Goal: Task Accomplishment & Management: Manage account settings

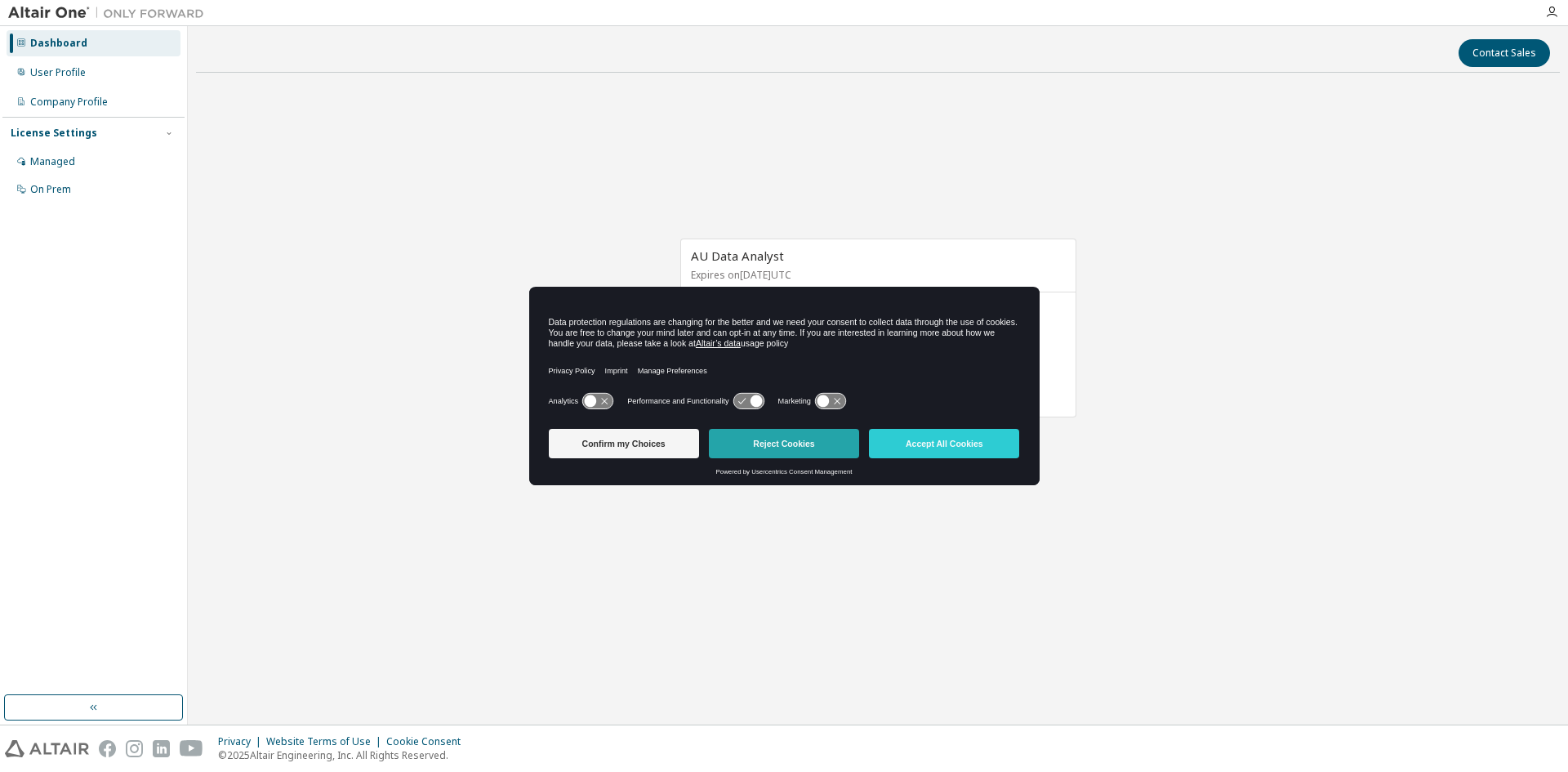
click at [779, 438] on button "Reject Cookies" at bounding box center [784, 443] width 150 height 30
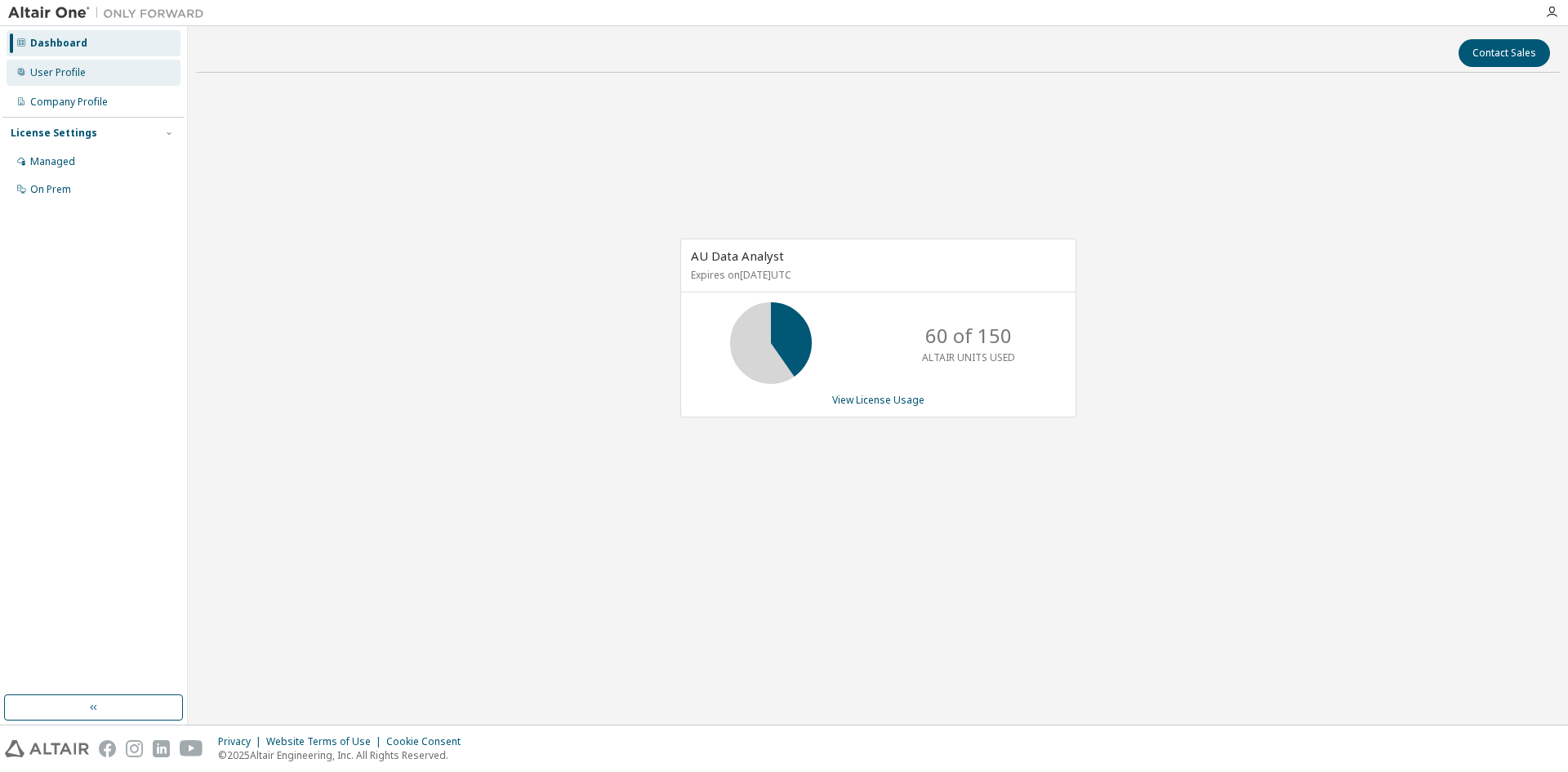
click at [105, 83] on div "User Profile" at bounding box center [93, 72] width 174 height 26
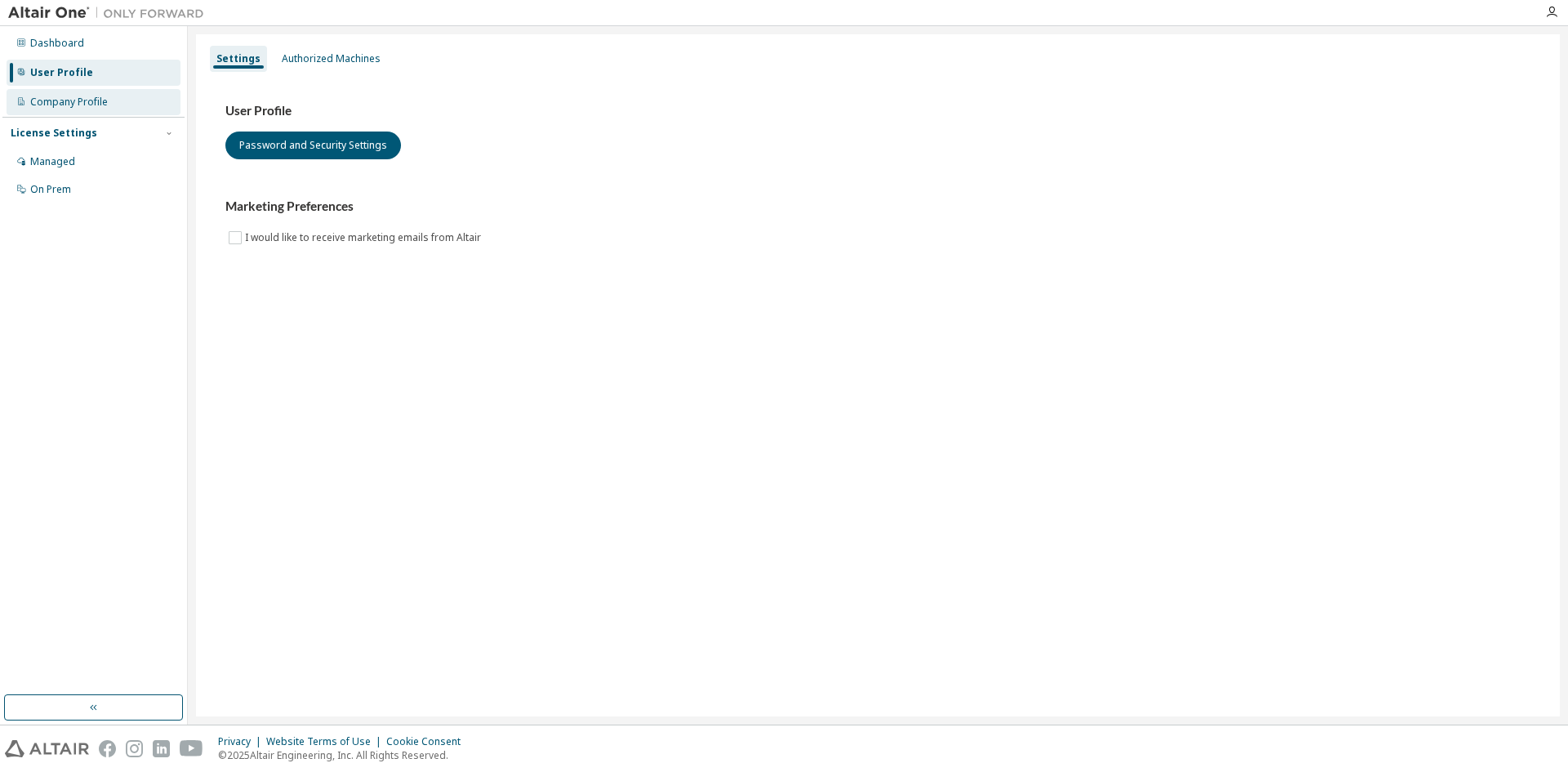
click at [97, 105] on div "Company Profile" at bounding box center [69, 102] width 77 height 13
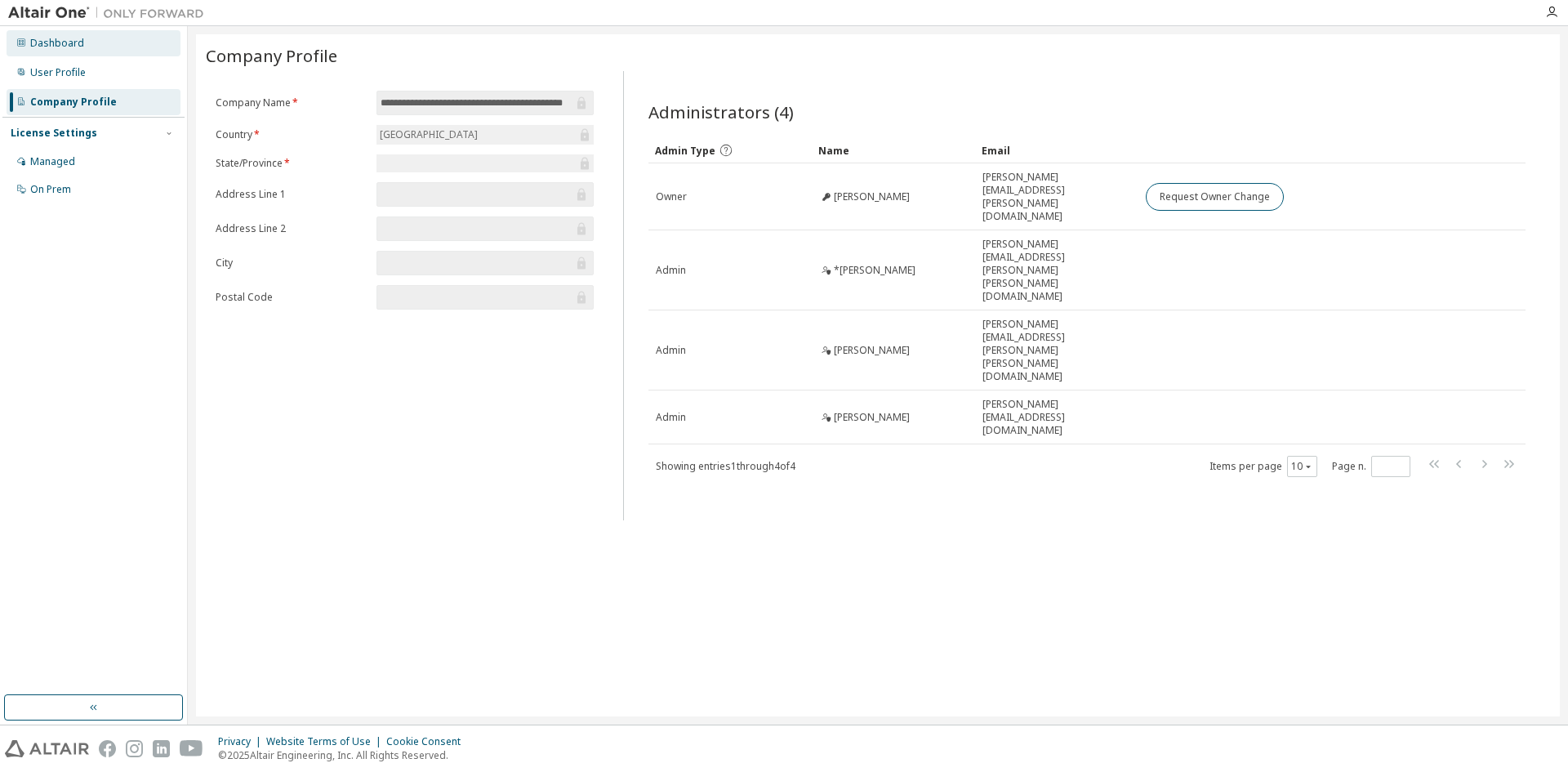
click at [81, 37] on div "Dashboard" at bounding box center [58, 44] width 54 height 13
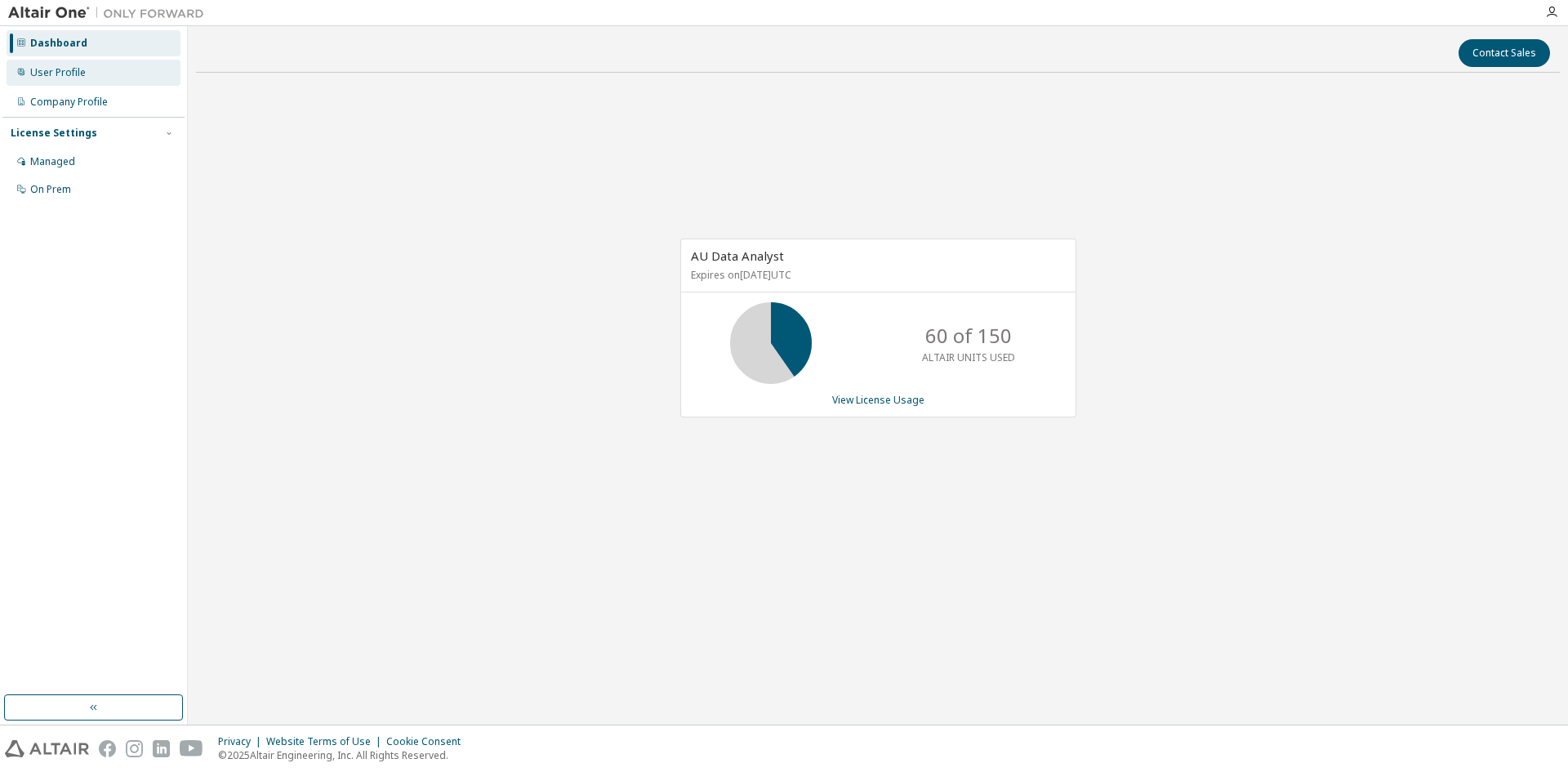
click at [68, 71] on div "User Profile" at bounding box center [59, 72] width 56 height 13
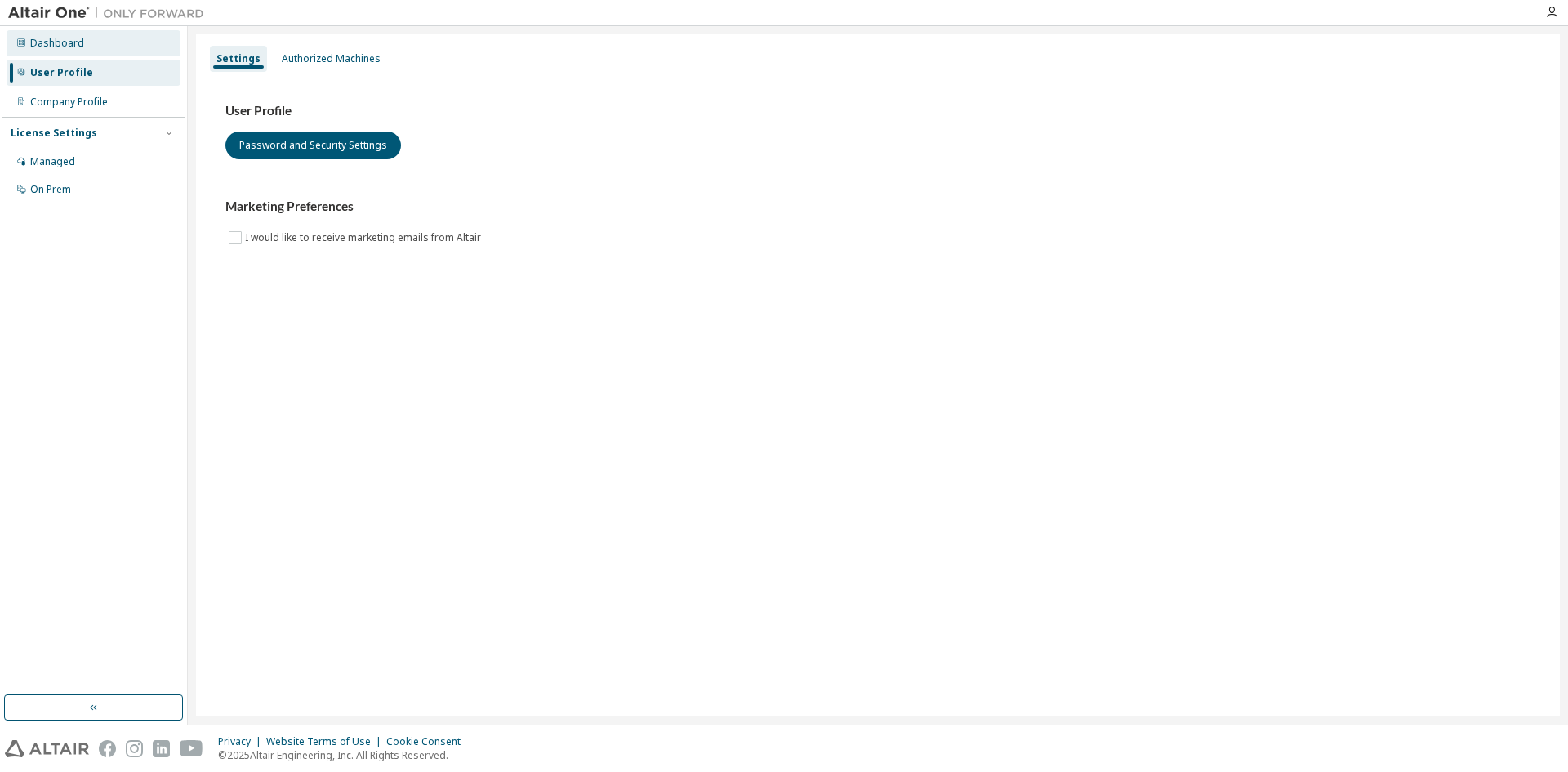
click at [79, 46] on div "Dashboard" at bounding box center [58, 44] width 54 height 13
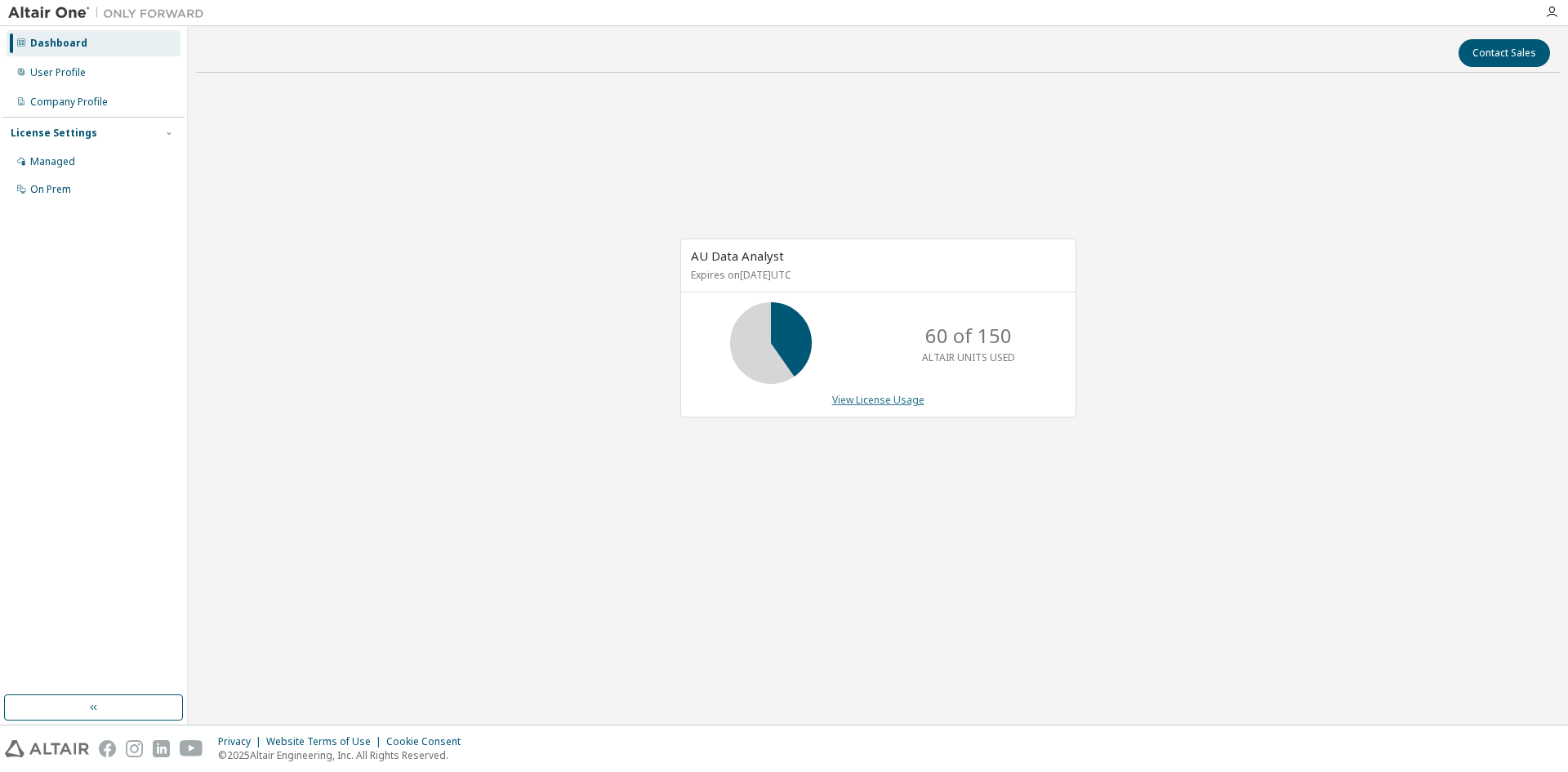
click at [879, 399] on link "View License Usage" at bounding box center [878, 399] width 92 height 14
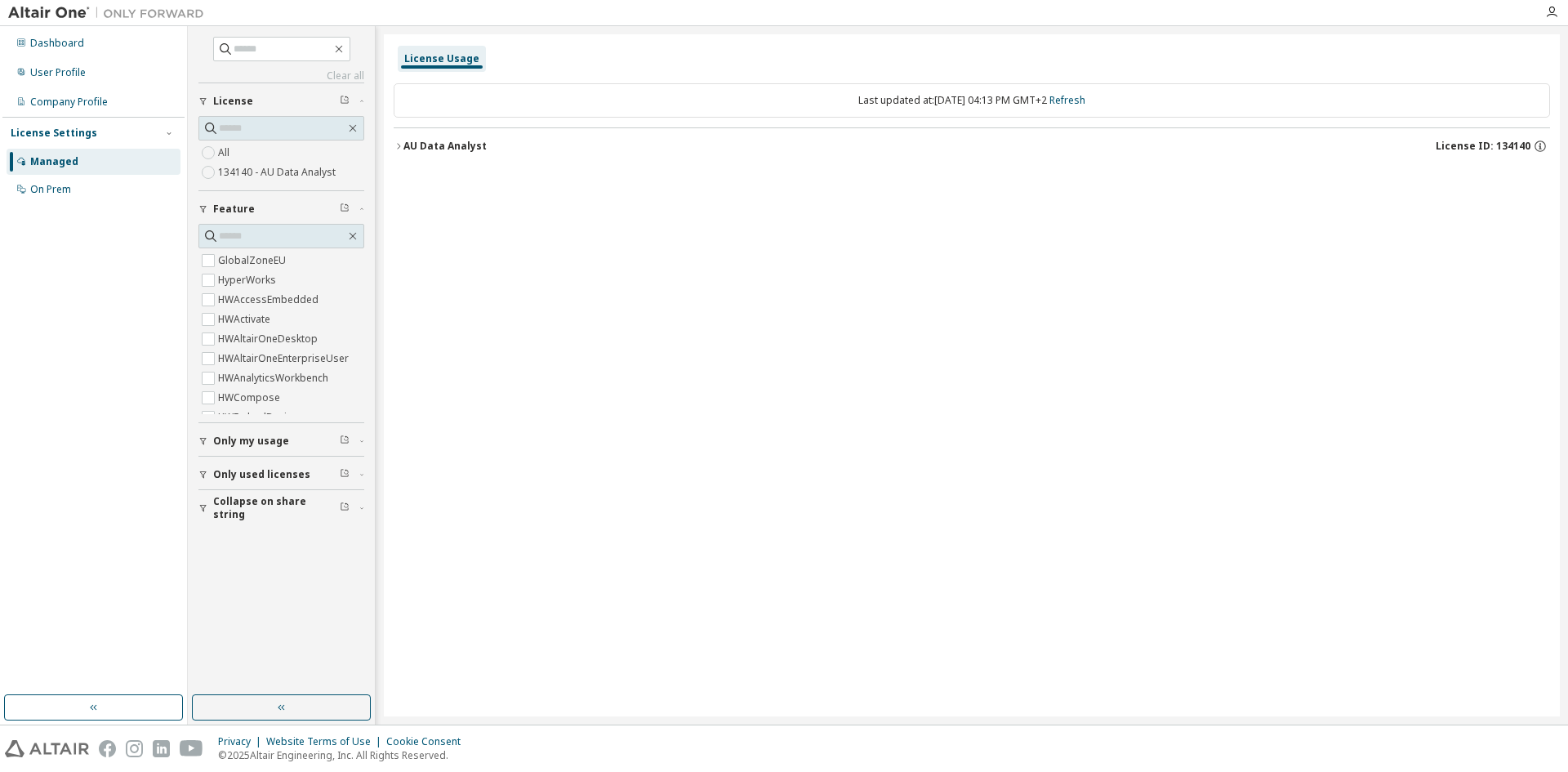
click at [243, 176] on label "134140 - AU Data Analyst" at bounding box center [279, 172] width 121 height 20
click at [401, 142] on icon "button" at bounding box center [399, 146] width 10 height 10
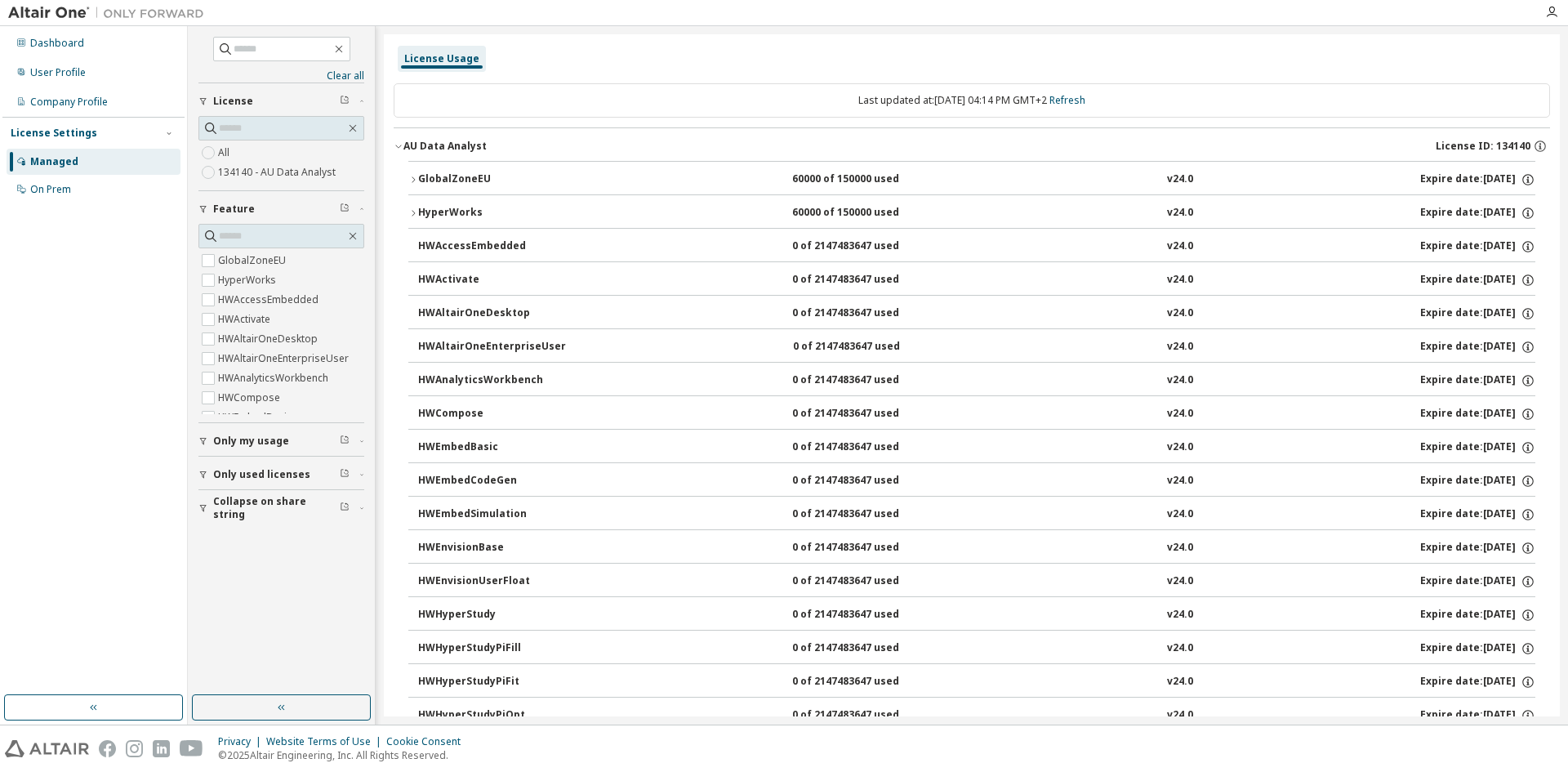
click at [418, 180] on div "GlobalZoneEU" at bounding box center [491, 179] width 147 height 15
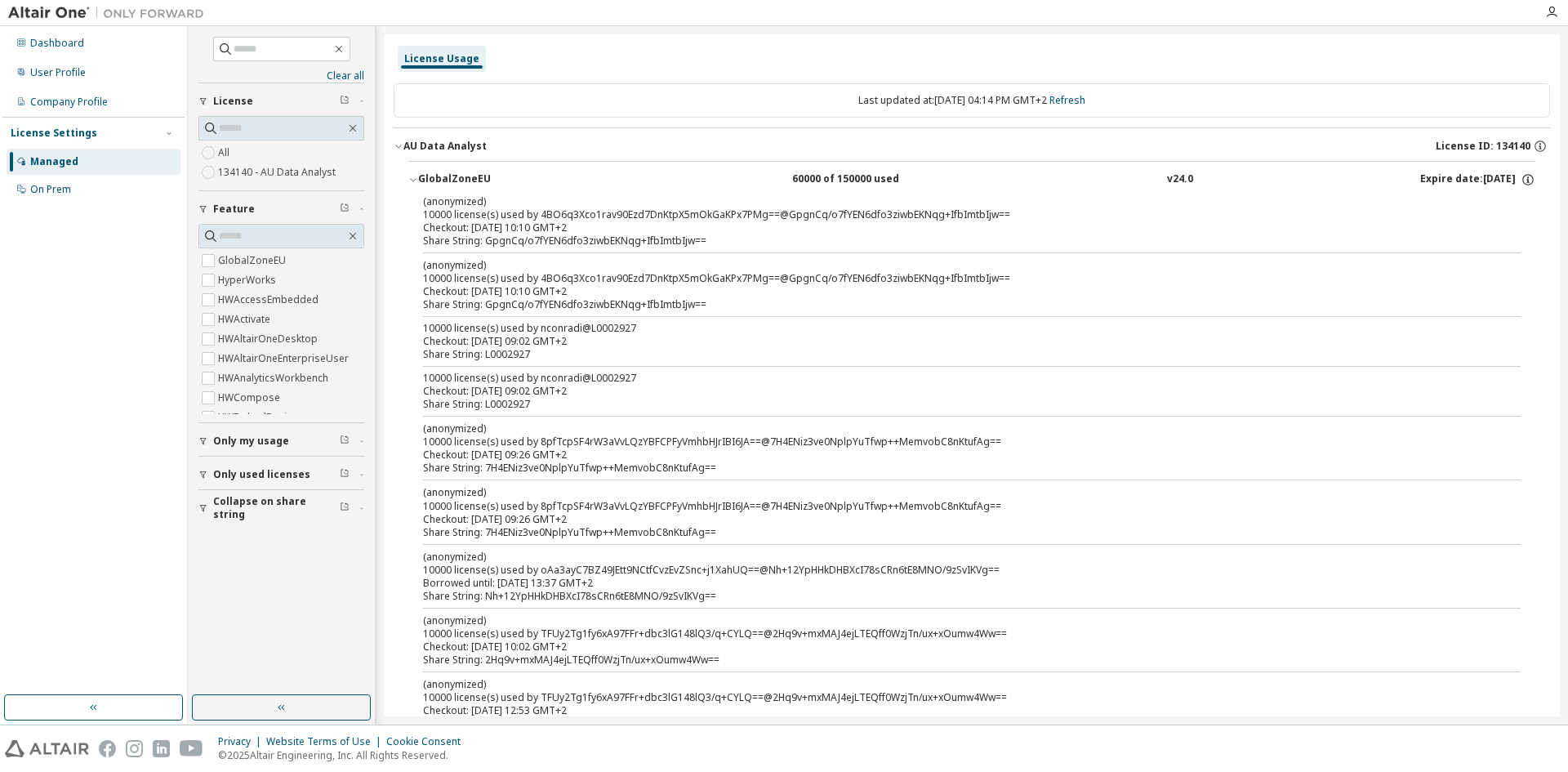
click at [418, 180] on div "GlobalZoneEU" at bounding box center [491, 179] width 147 height 15
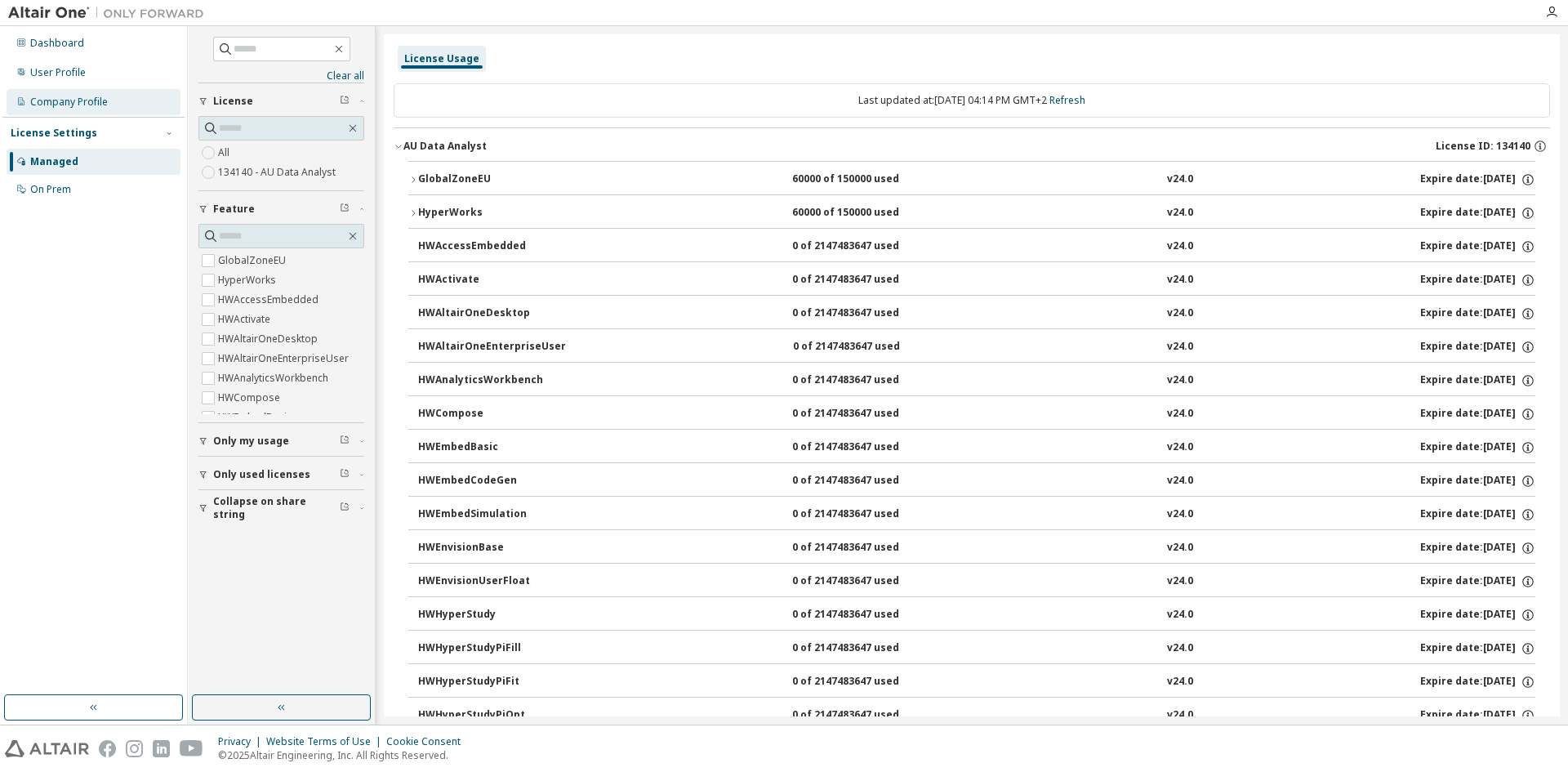
click at [77, 106] on div "Company Profile" at bounding box center [69, 102] width 77 height 13
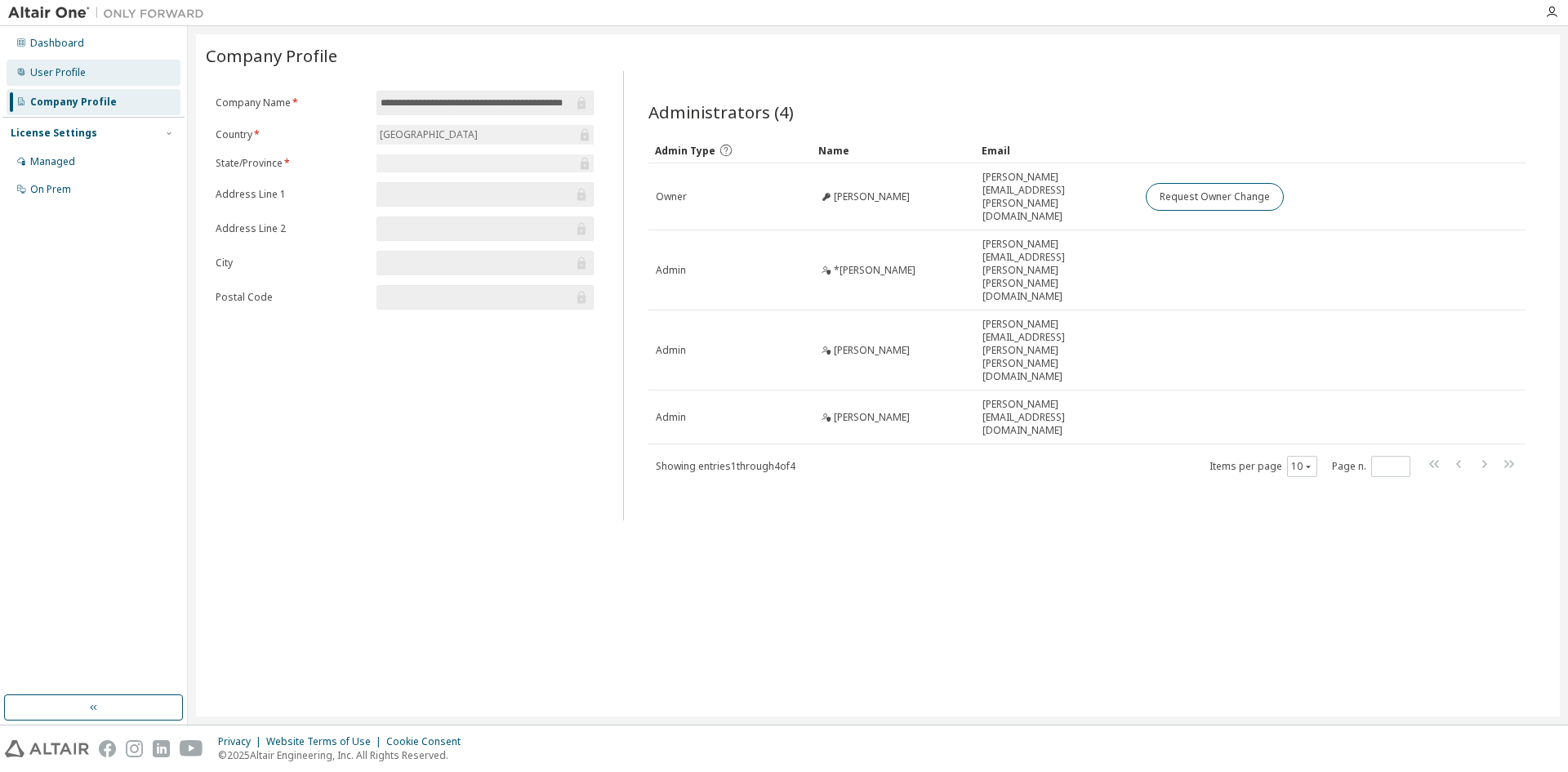
click at [77, 77] on div "User Profile" at bounding box center [59, 72] width 56 height 13
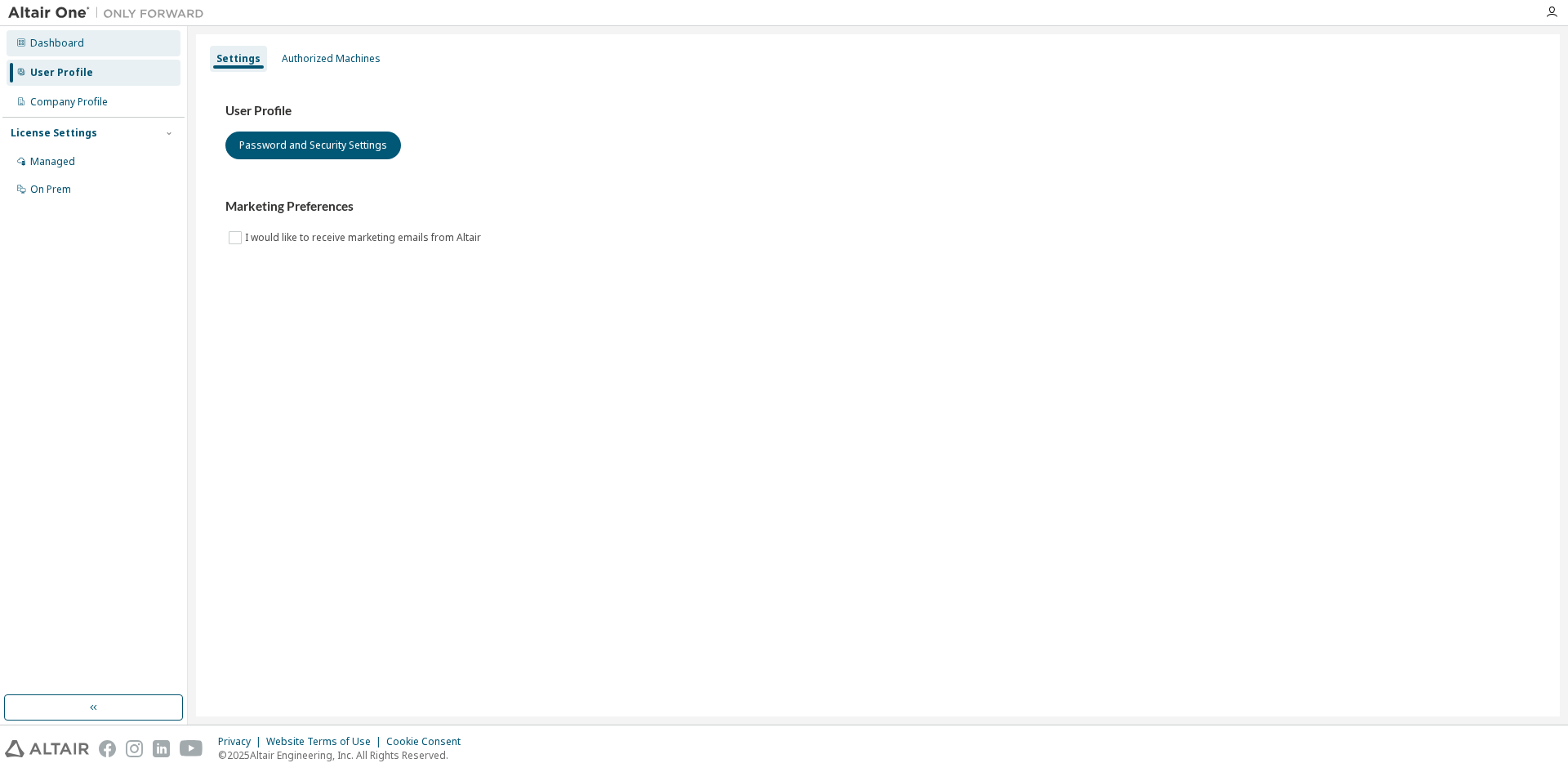
click at [95, 34] on div "Dashboard" at bounding box center [93, 44] width 174 height 26
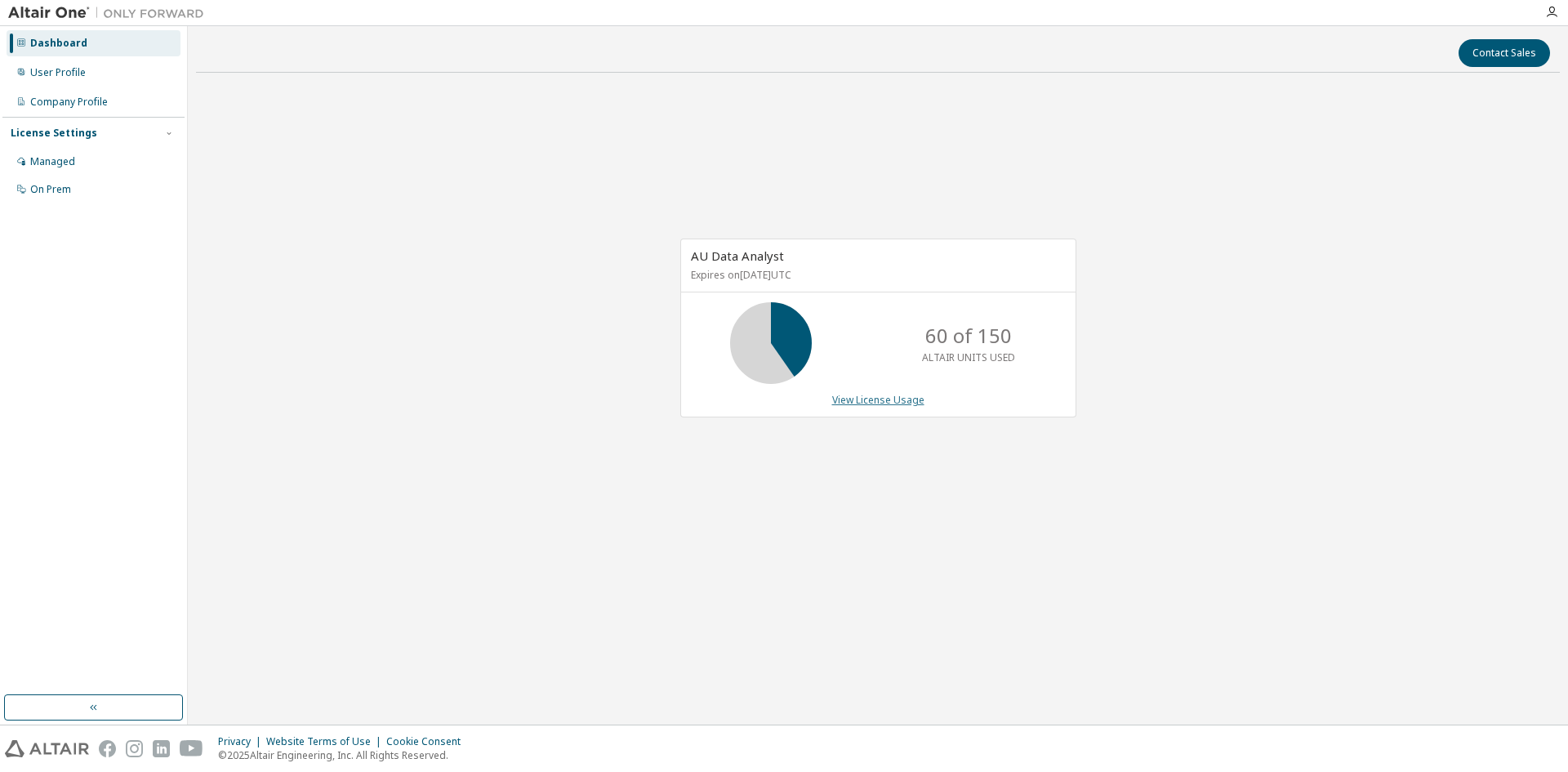
click at [889, 395] on link "View License Usage" at bounding box center [878, 399] width 92 height 14
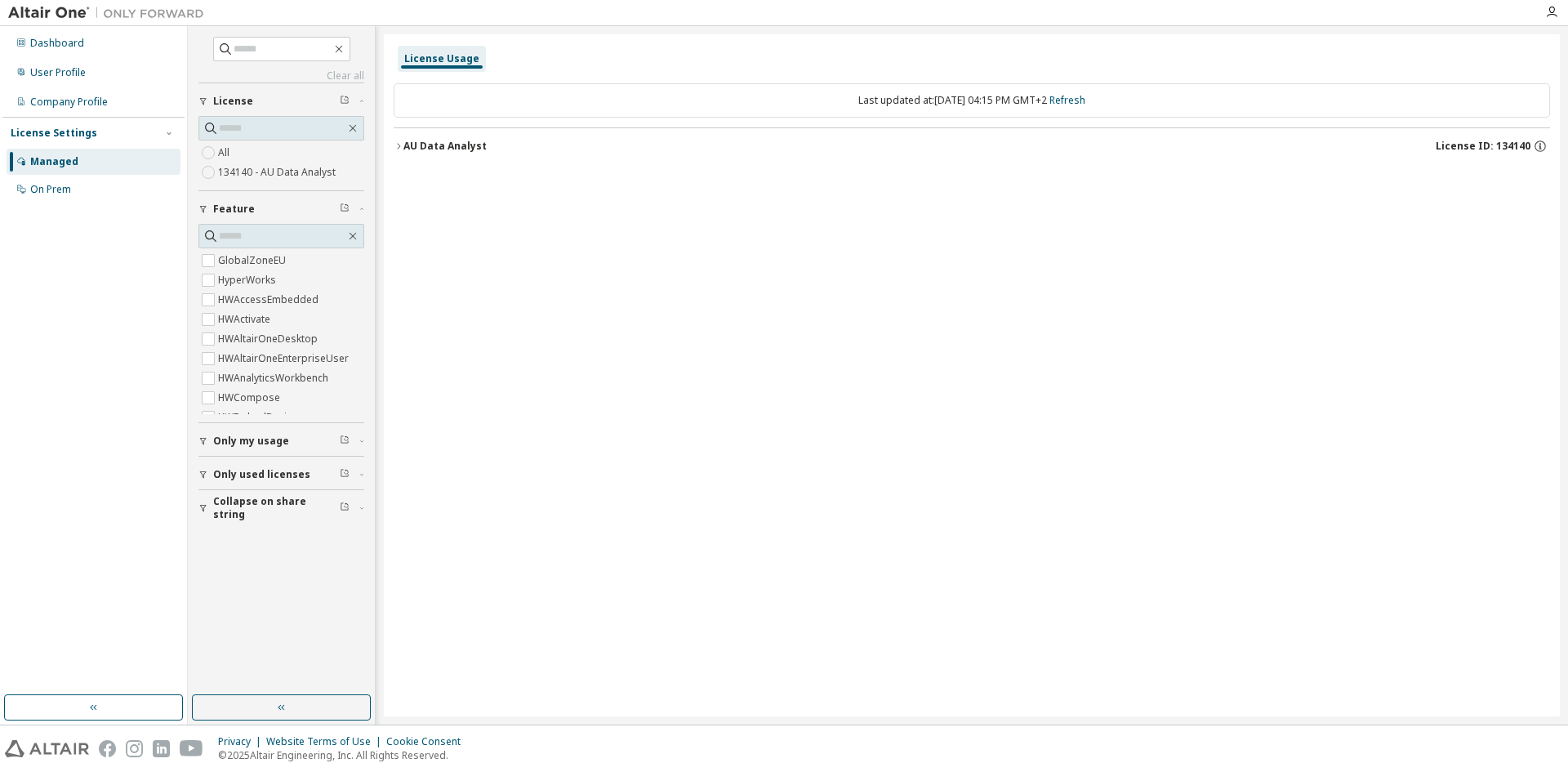
click at [245, 466] on button "Only used licenses" at bounding box center [281, 474] width 165 height 36
click at [232, 497] on label "Yes" at bounding box center [228, 498] width 20 height 20
click at [404, 145] on div "AU Data Analyst" at bounding box center [445, 146] width 84 height 13
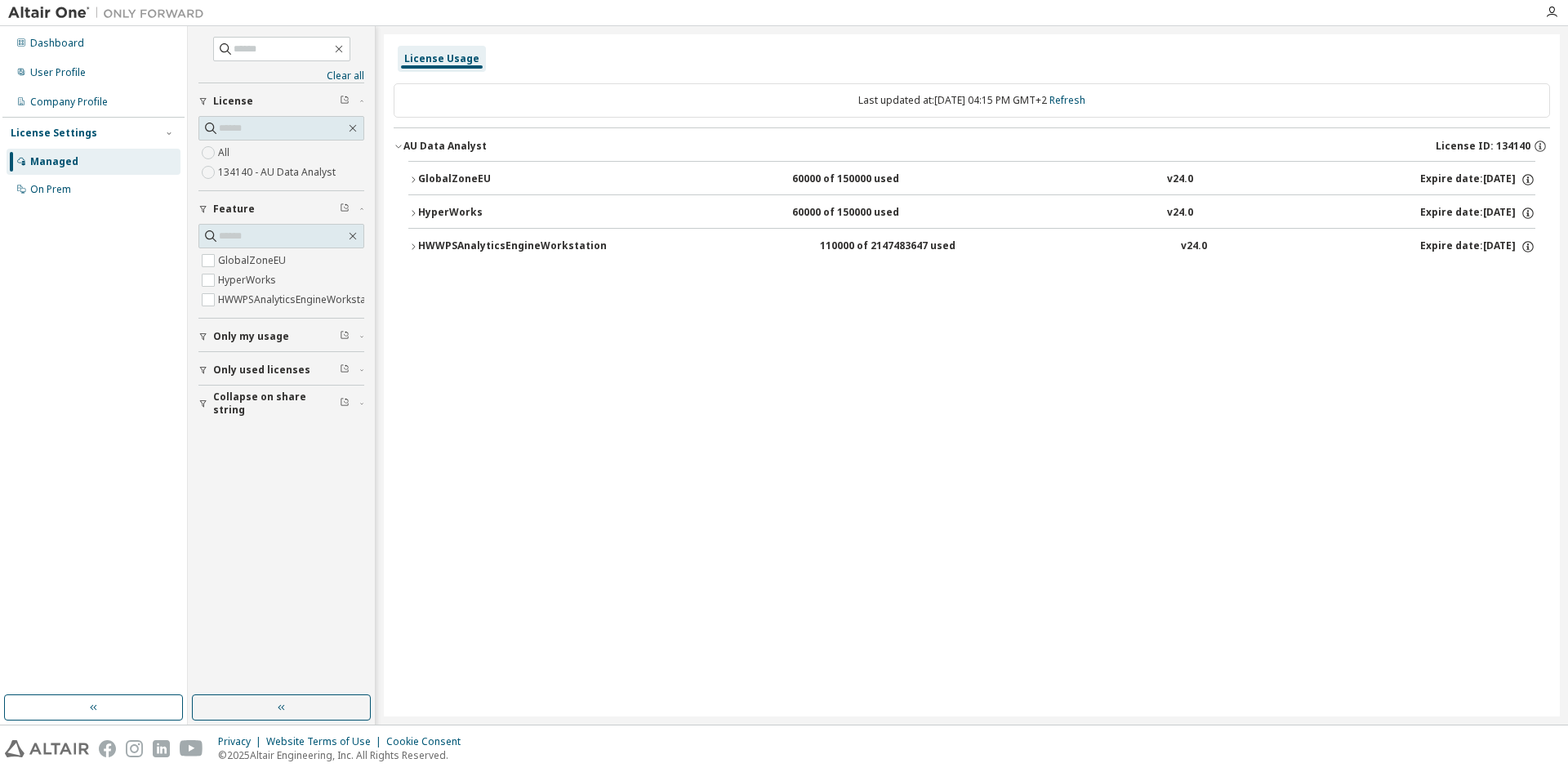
click at [417, 247] on icon "button" at bounding box center [412, 246] width 10 height 10
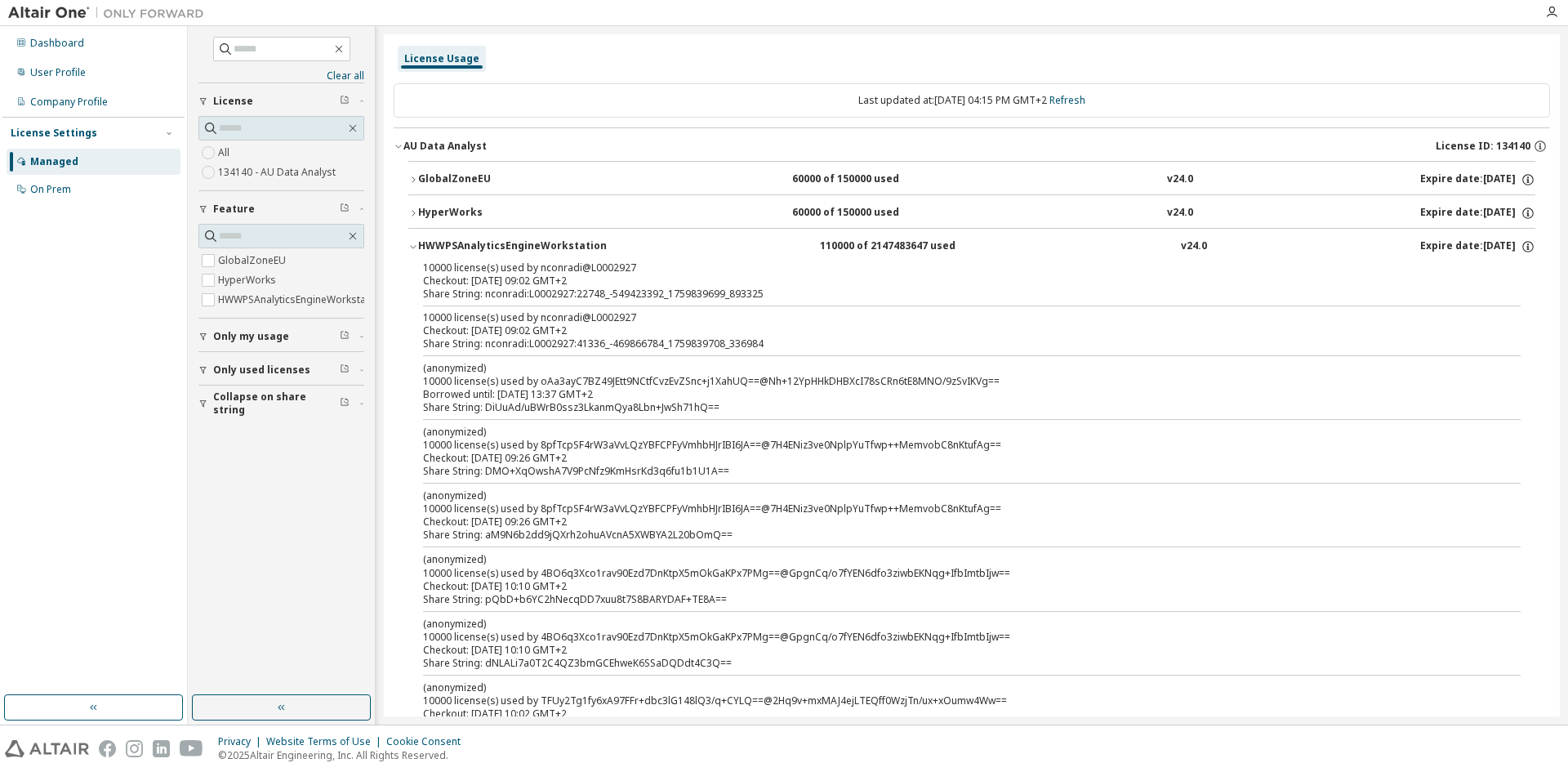
click at [417, 247] on icon "button" at bounding box center [412, 246] width 10 height 10
